Goal: Task Accomplishment & Management: Manage account settings

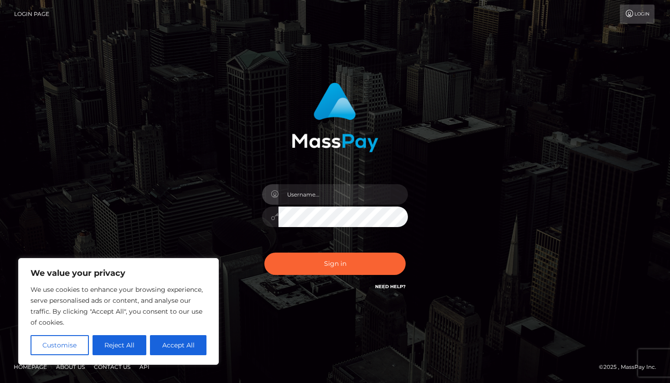
click at [383, 153] on div "Sign in" at bounding box center [335, 187] width 239 height 223
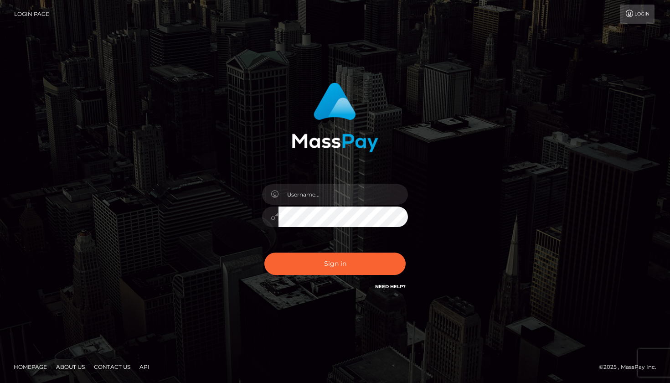
click at [634, 17] on link "Login" at bounding box center [637, 14] width 35 height 19
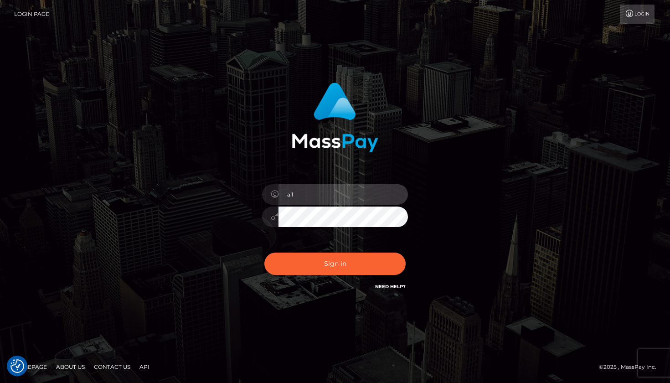
type input "[EMAIL_ADDRESS][DOMAIN_NAME]"
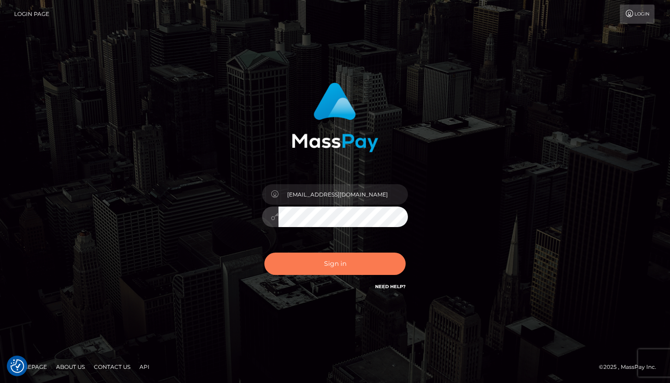
click at [332, 265] on button "Sign in" at bounding box center [334, 264] width 141 height 22
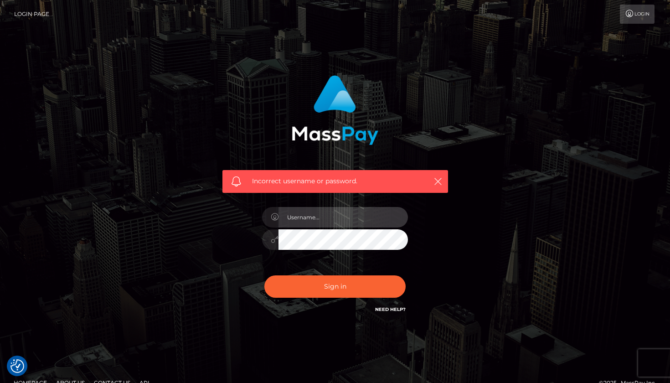
type input "[EMAIL_ADDRESS][DOMAIN_NAME]"
click at [335, 286] on button "Sign in" at bounding box center [334, 286] width 141 height 22
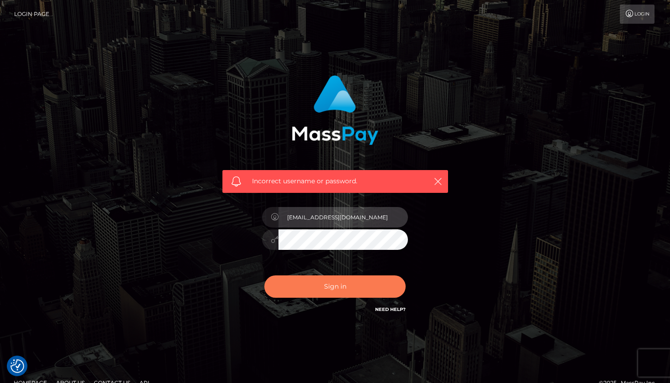
type input "[EMAIL_ADDRESS][DOMAIN_NAME]"
click at [336, 284] on button "Sign in" at bounding box center [334, 286] width 141 height 22
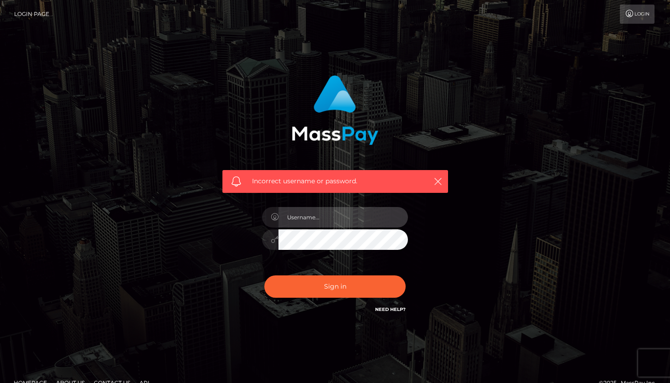
type input "[EMAIL_ADDRESS][DOMAIN_NAME]"
click at [335, 286] on button "Sign in" at bounding box center [334, 286] width 141 height 22
click at [315, 228] on div at bounding box center [335, 235] width 160 height 70
type input "[EMAIL_ADDRESS][DOMAIN_NAME]"
